Goal: Transaction & Acquisition: Purchase product/service

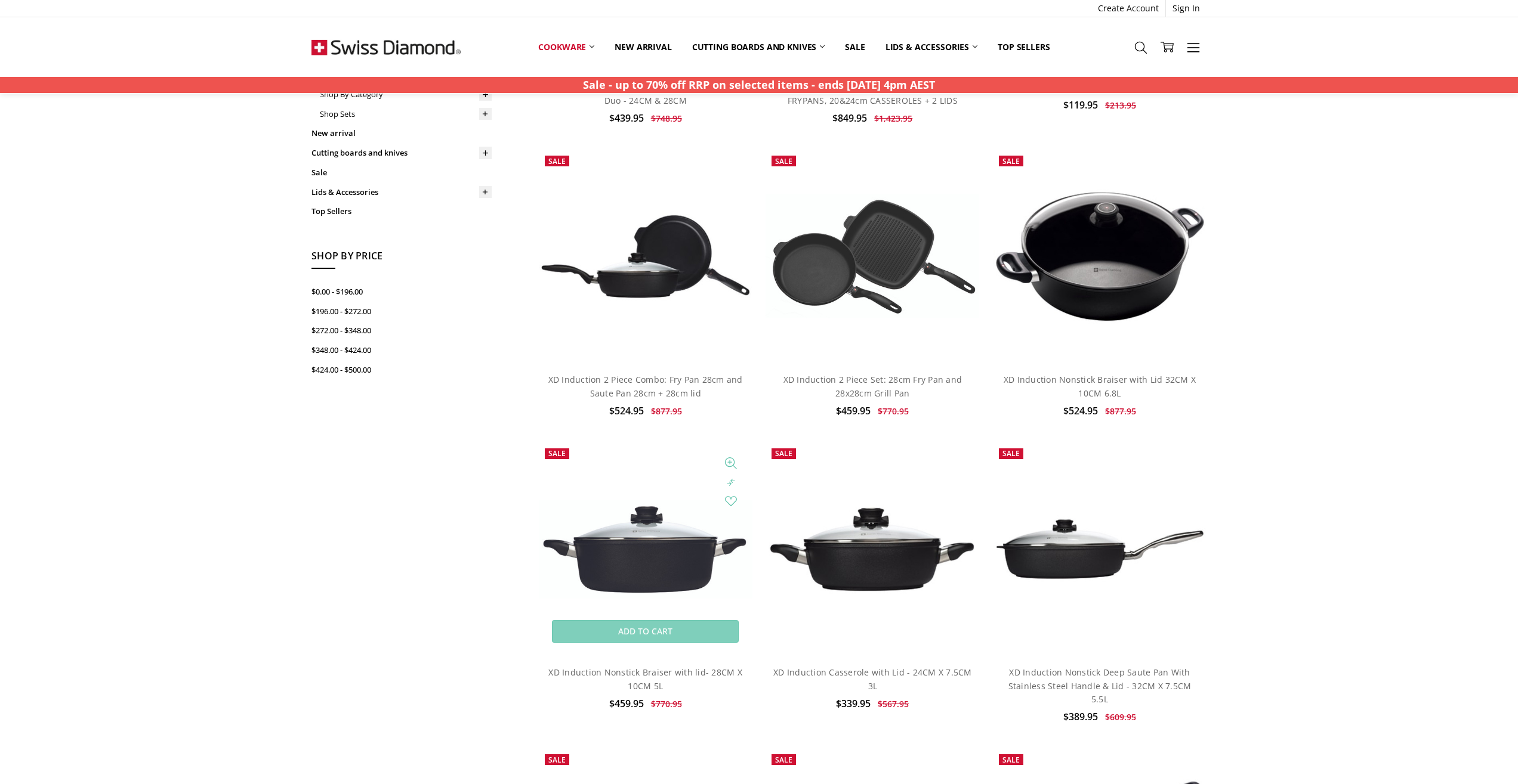
scroll to position [316, 0]
click at [637, 575] on img at bounding box center [646, 549] width 214 height 99
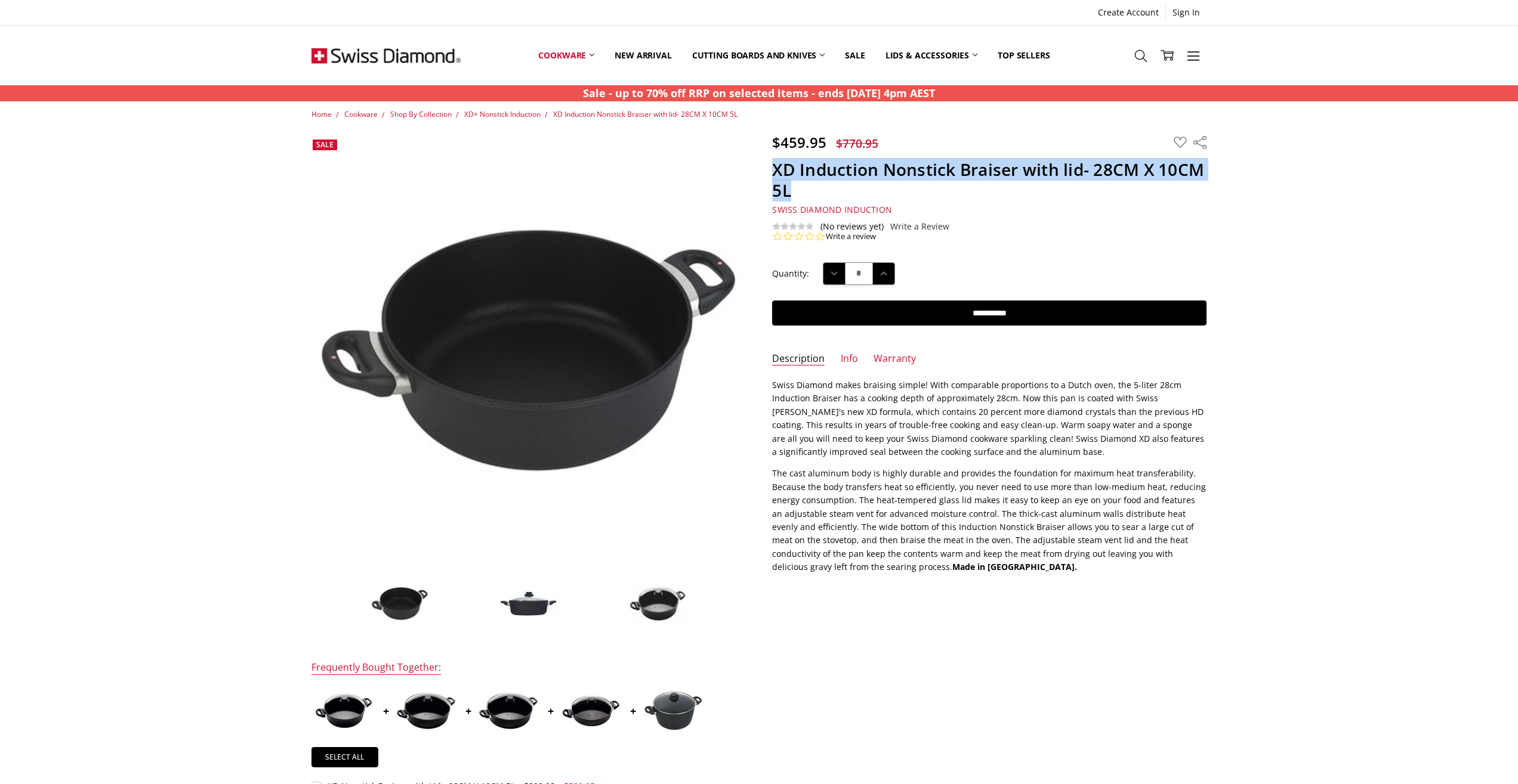
drag, startPoint x: 776, startPoint y: 168, endPoint x: 802, endPoint y: 190, distance: 34.1
click at [802, 190] on h1 "XD Induction Nonstick Braiser with lid- 28CM X 10CM 5L" at bounding box center [989, 180] width 435 height 42
copy h1 "XD Induction Nonstick Braiser with lid- 28CM X 10CM 5L"
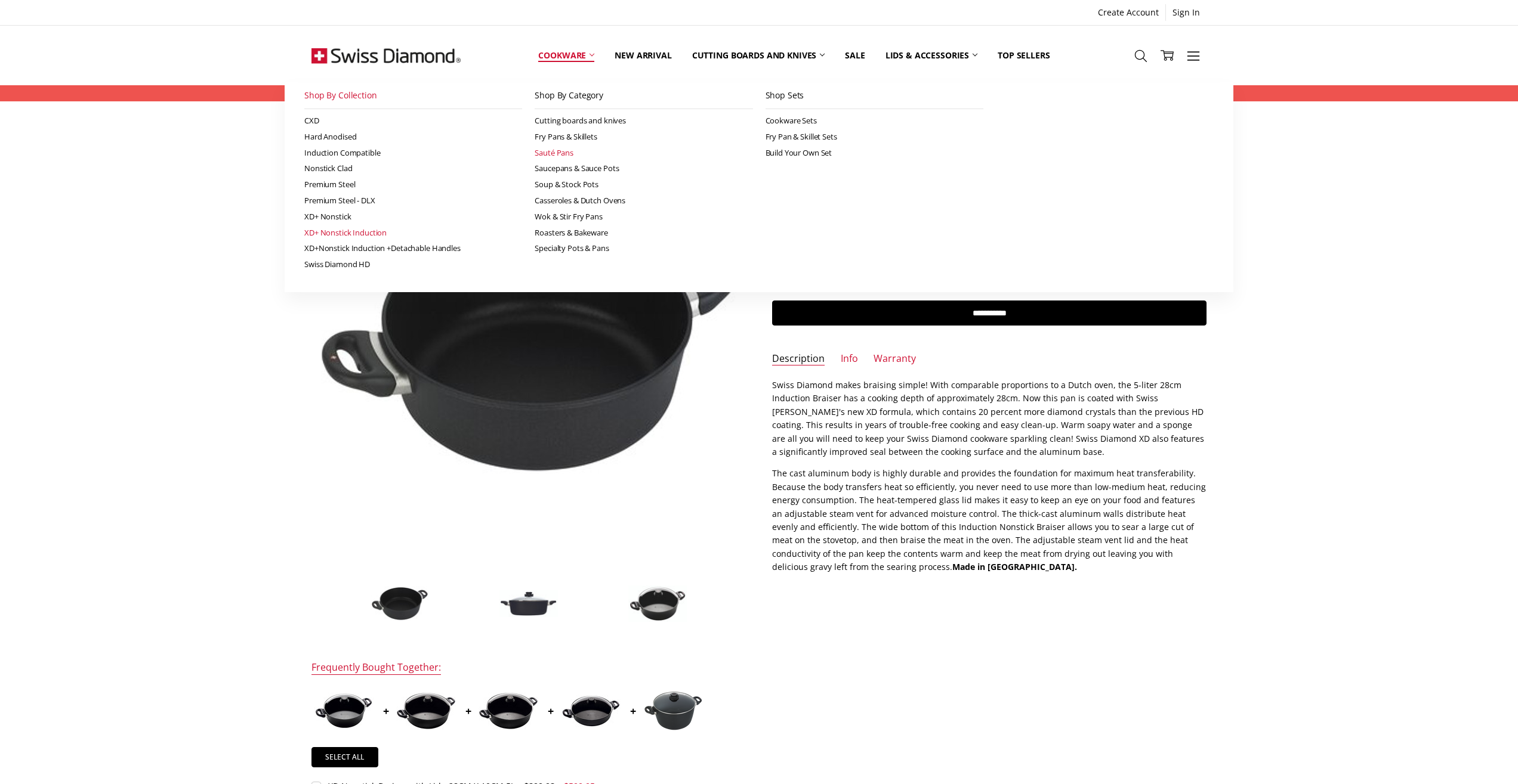
click at [558, 151] on link "Sauté Pans" at bounding box center [643, 152] width 217 height 16
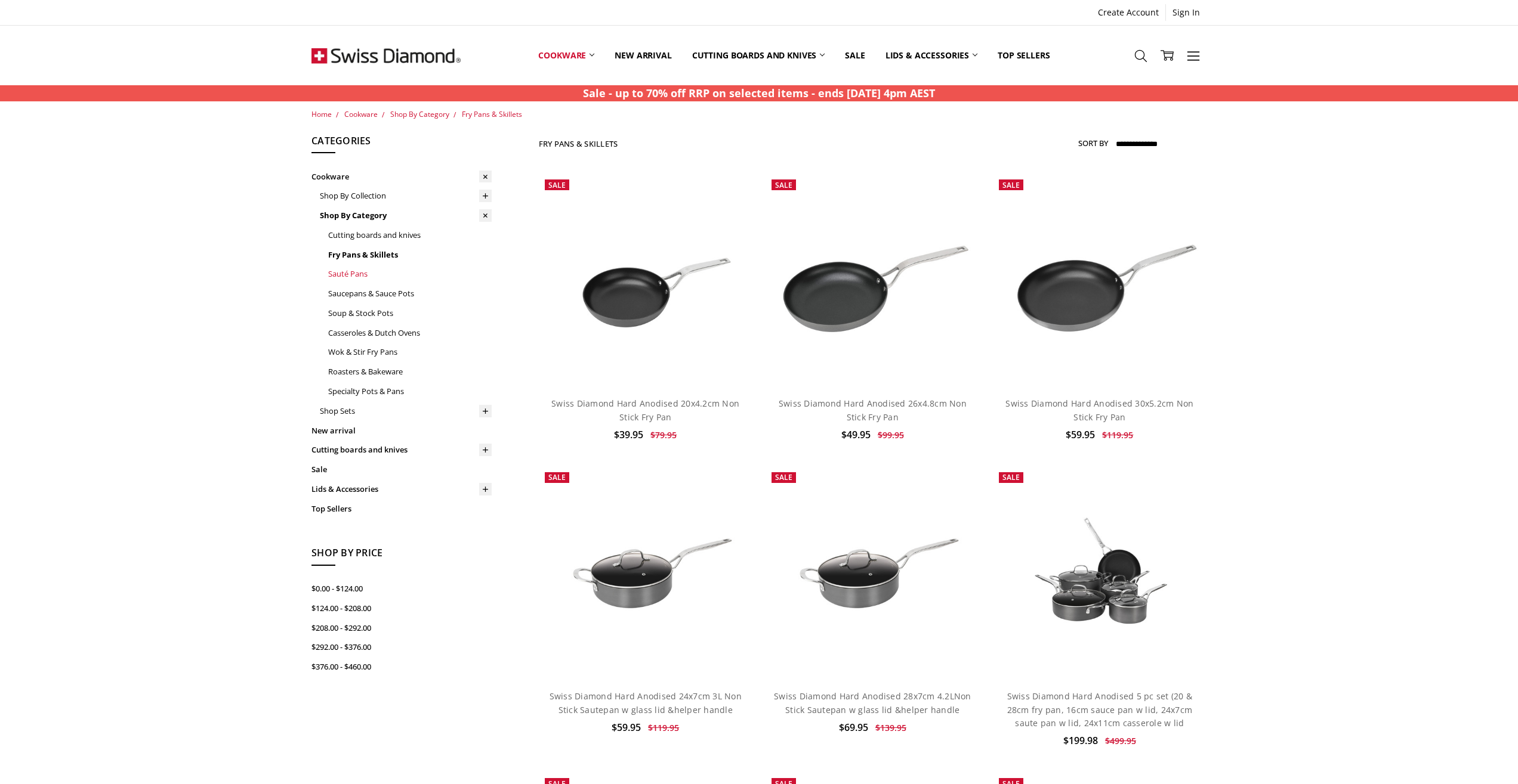
click at [354, 272] on link "Sauté Pans" at bounding box center [410, 274] width 164 height 20
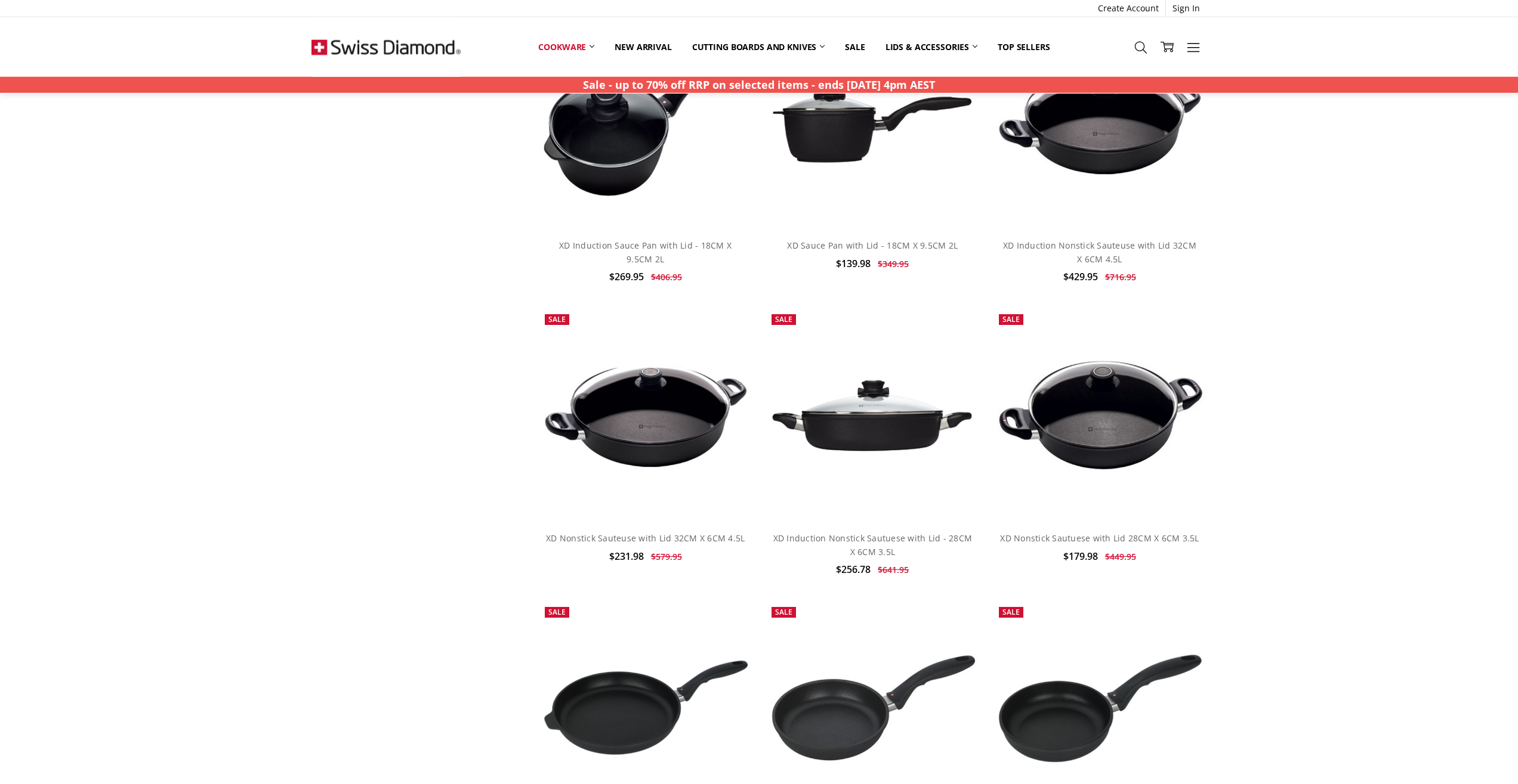
scroll to position [2835, 0]
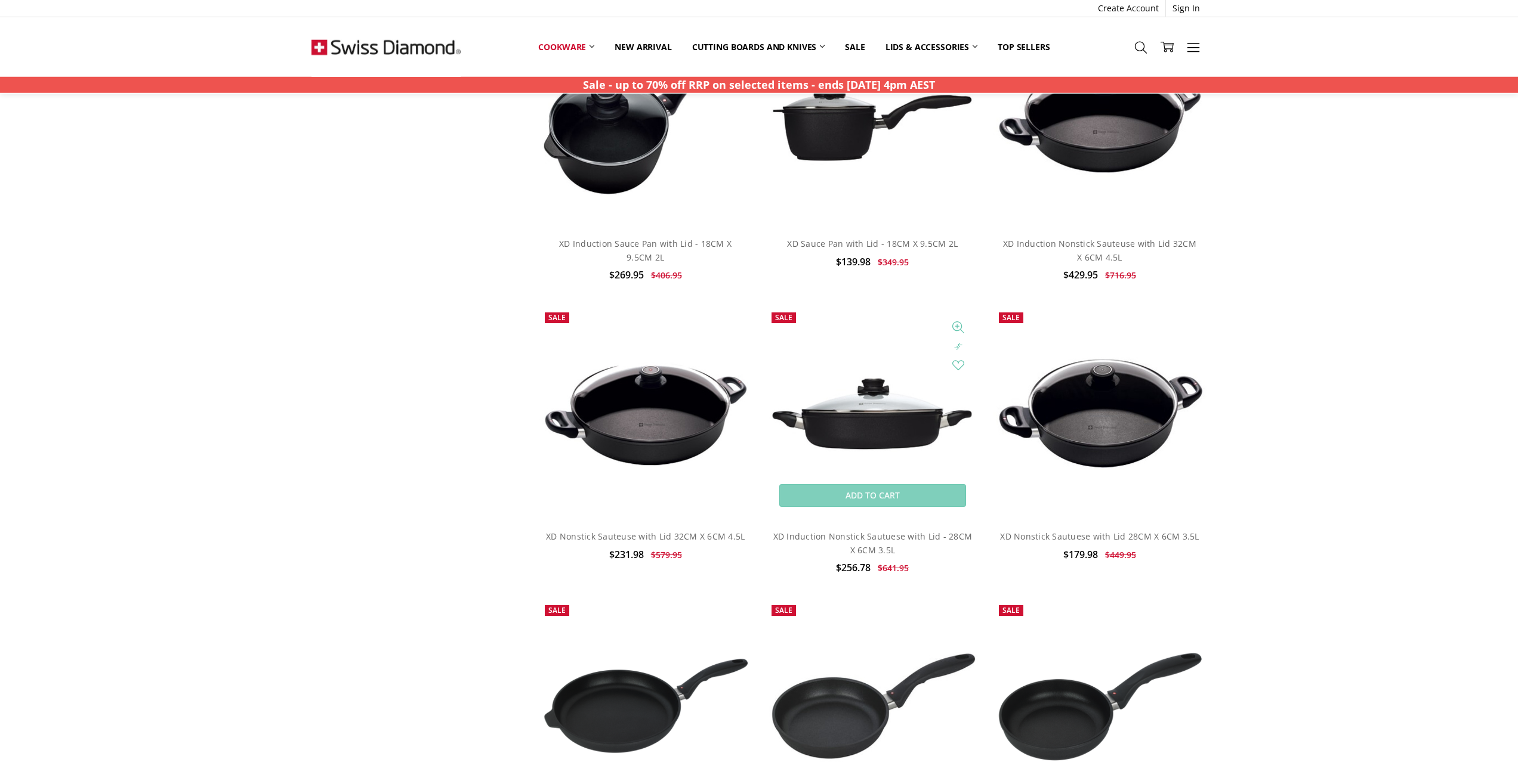
click at [887, 414] on img at bounding box center [872, 413] width 214 height 83
click at [878, 387] on img at bounding box center [872, 413] width 214 height 83
click at [938, 346] on span at bounding box center [872, 413] width 214 height 213
click at [1077, 484] on link "Add to Cart" at bounding box center [1099, 496] width 187 height 23
click at [865, 411] on img at bounding box center [872, 413] width 214 height 83
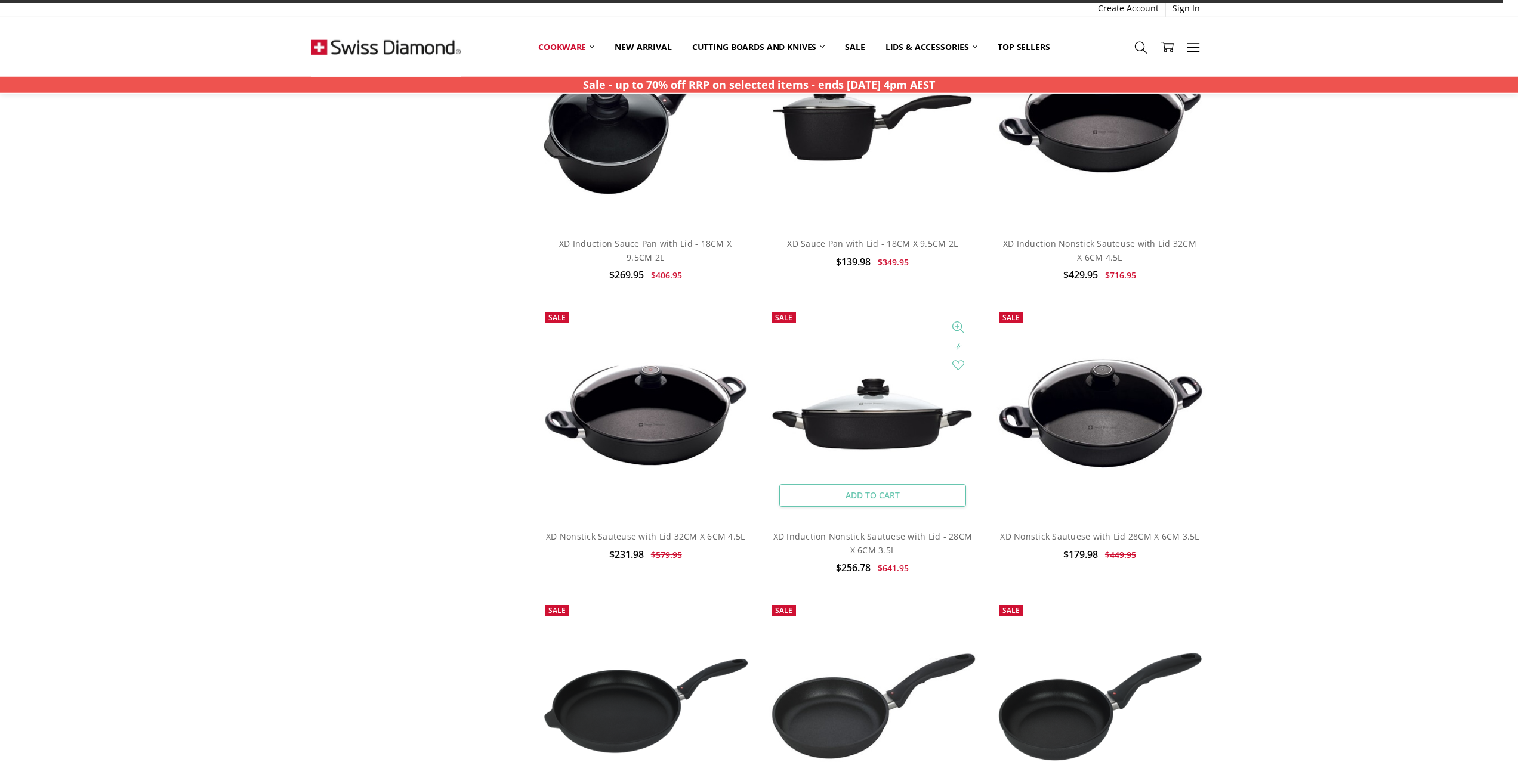
click at [878, 484] on link "Add to Cart" at bounding box center [872, 496] width 187 height 23
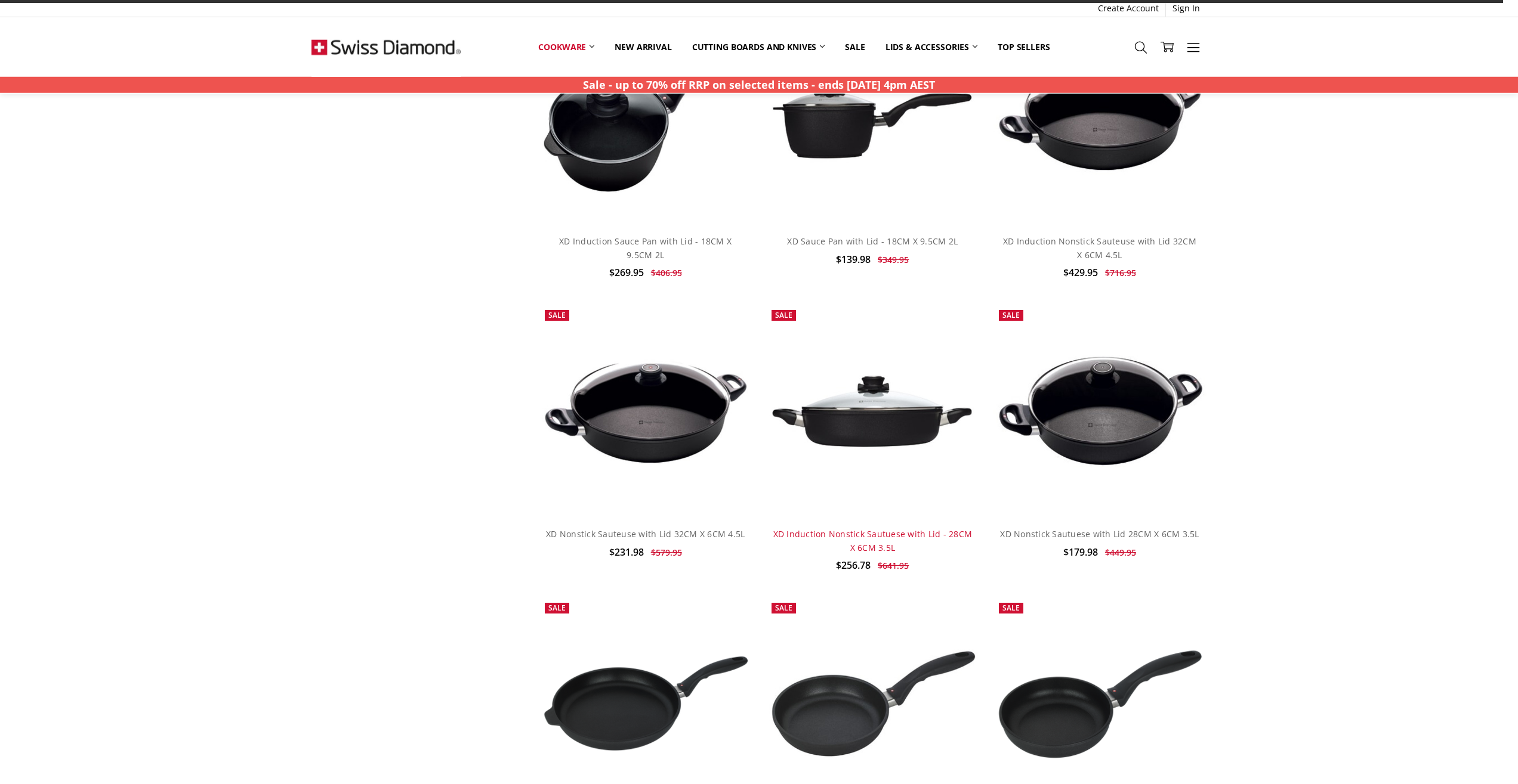
click at [837, 528] on link "XD Induction Nonstick Sautuese with Lid - 28CM X 6CM 3.5L" at bounding box center [873, 541] width 199 height 25
